Goal: Transaction & Acquisition: Purchase product/service

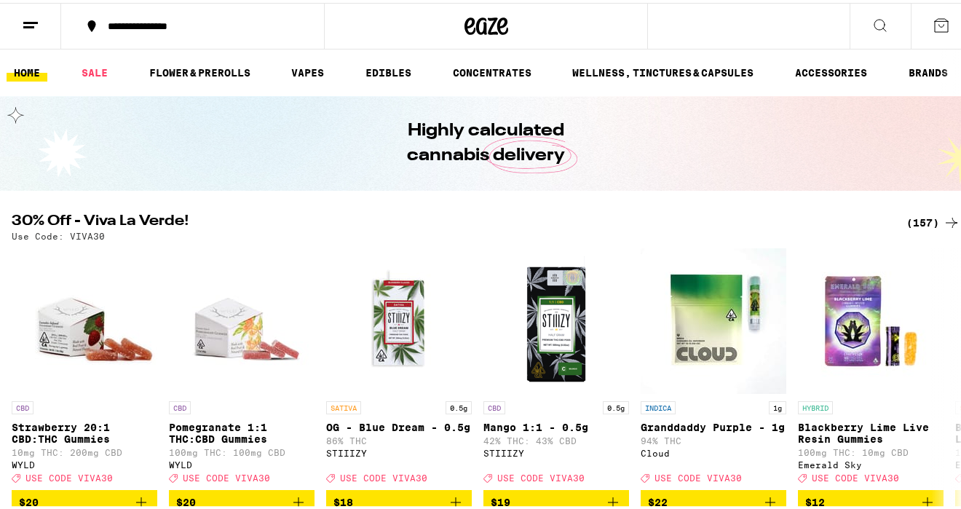
click at [923, 219] on div "(157)" at bounding box center [934, 219] width 54 height 17
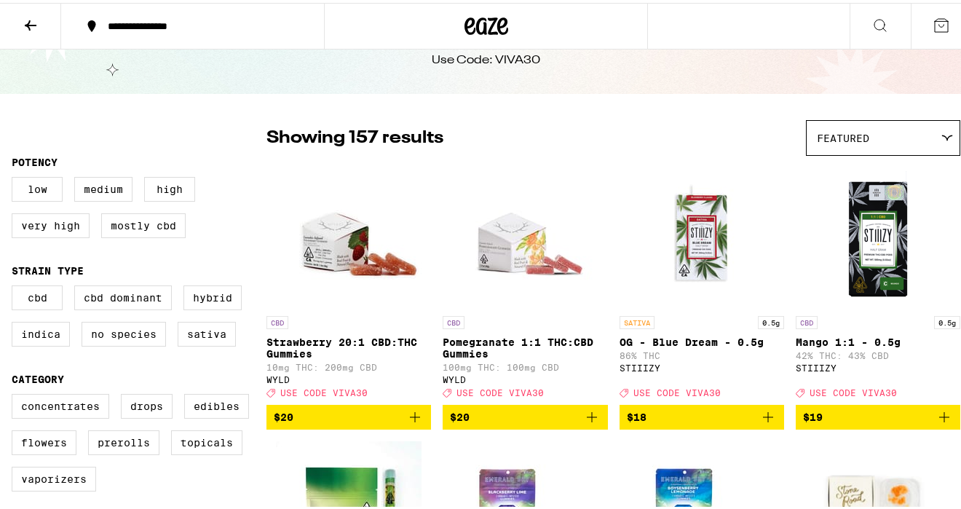
scroll to position [84, 0]
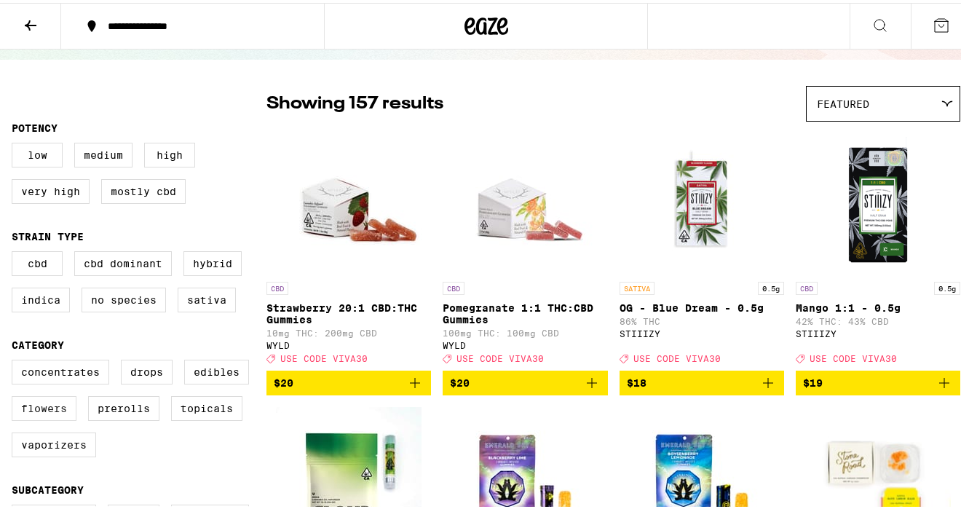
click at [57, 418] on label "Flowers" at bounding box center [44, 405] width 65 height 25
click at [15, 360] on input "Flowers" at bounding box center [15, 359] width 1 height 1
checkbox input "true"
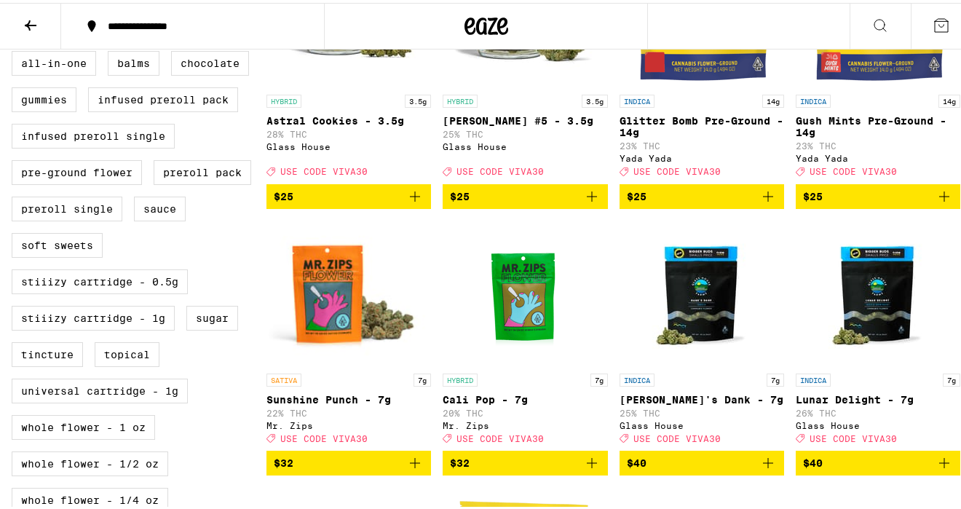
scroll to position [530, 0]
